Goal: Find specific page/section: Find specific page/section

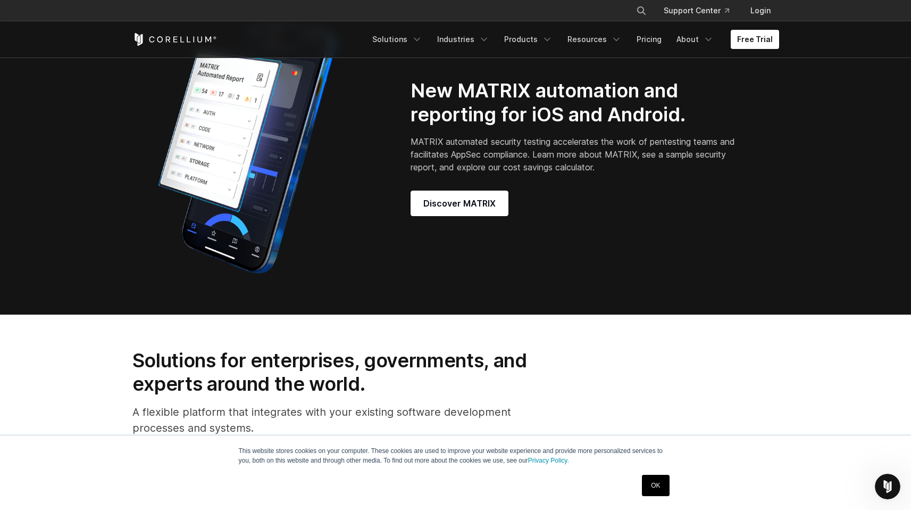
scroll to position [1497, 0]
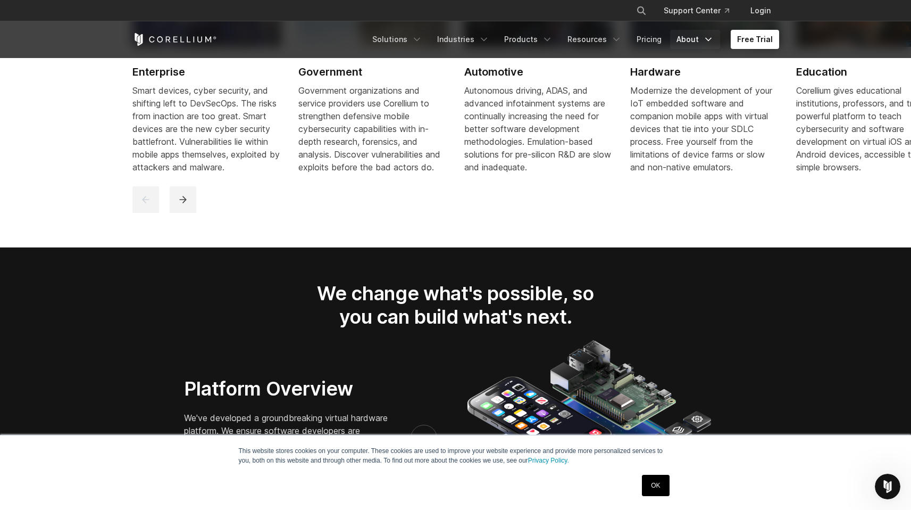
click at [686, 44] on link "About" at bounding box center [695, 39] width 50 height 19
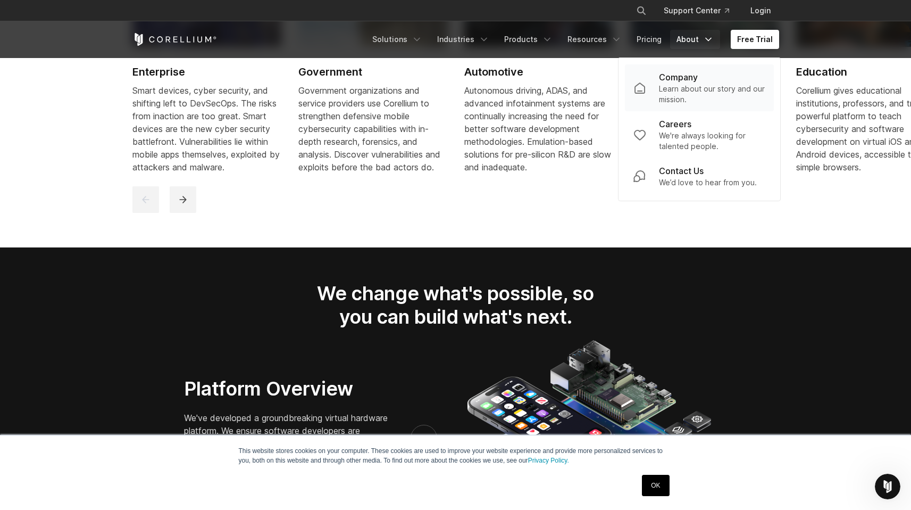
click at [682, 82] on p "Company" at bounding box center [678, 77] width 39 height 13
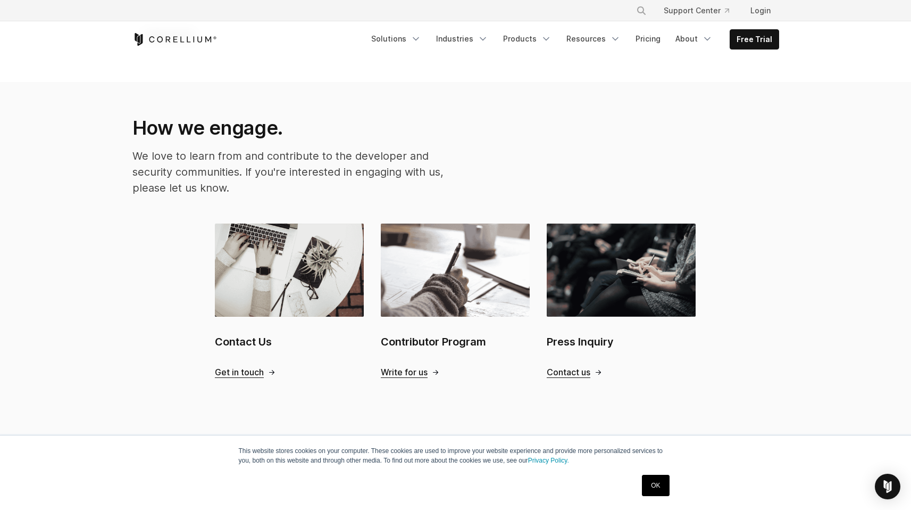
scroll to position [1497, 0]
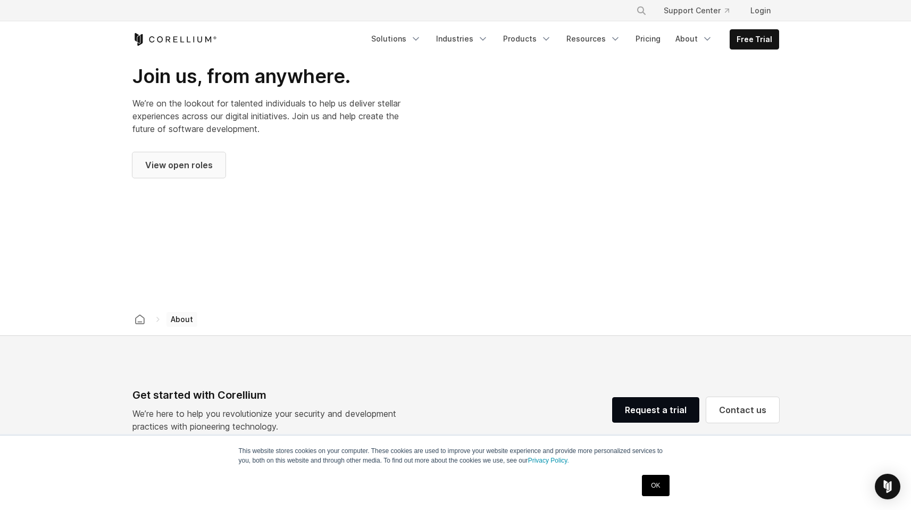
click at [192, 160] on link "View open roles" at bounding box center [178, 165] width 93 height 26
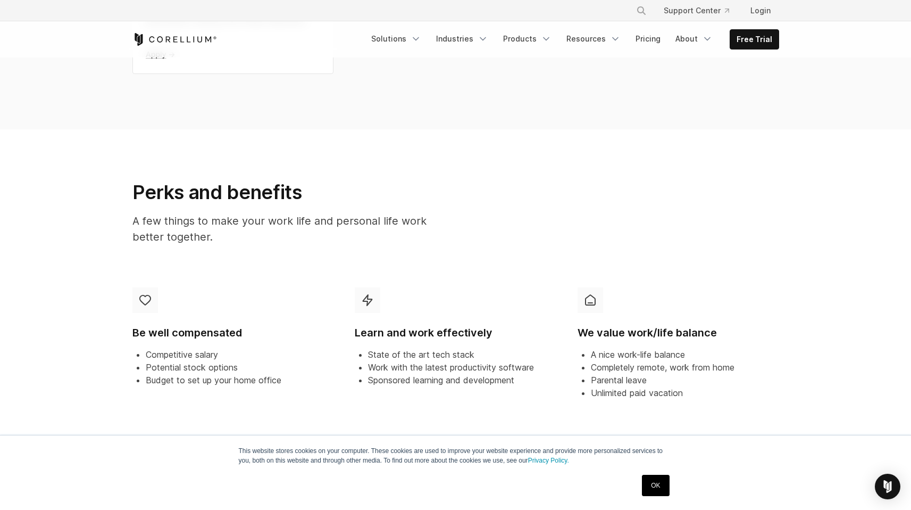
scroll to position [951, 0]
